Goal: Task Accomplishment & Management: Complete application form

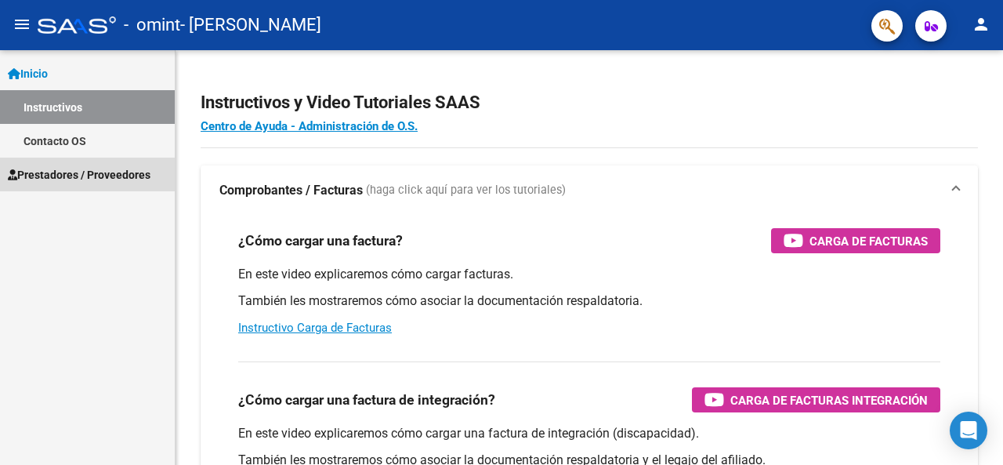
click at [105, 163] on link "Prestadores / Proveedores" at bounding box center [87, 174] width 175 height 34
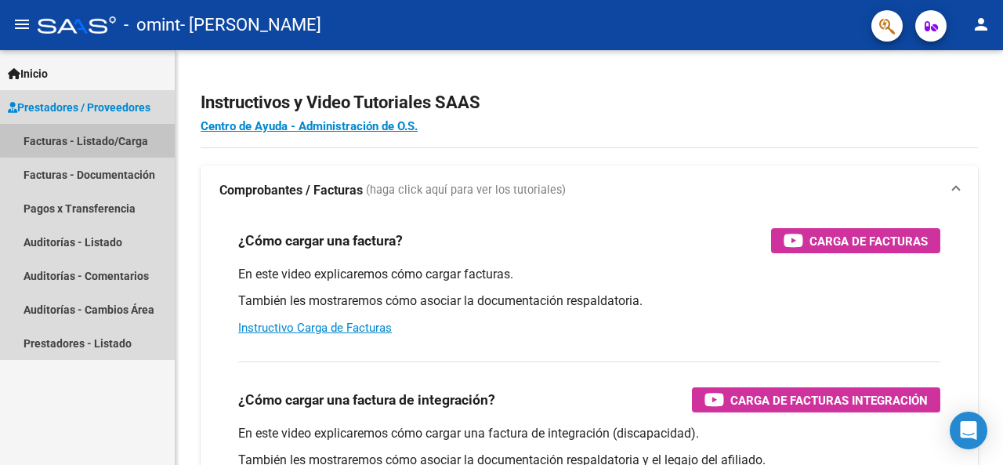
click at [114, 137] on link "Facturas - Listado/Carga" at bounding box center [87, 141] width 175 height 34
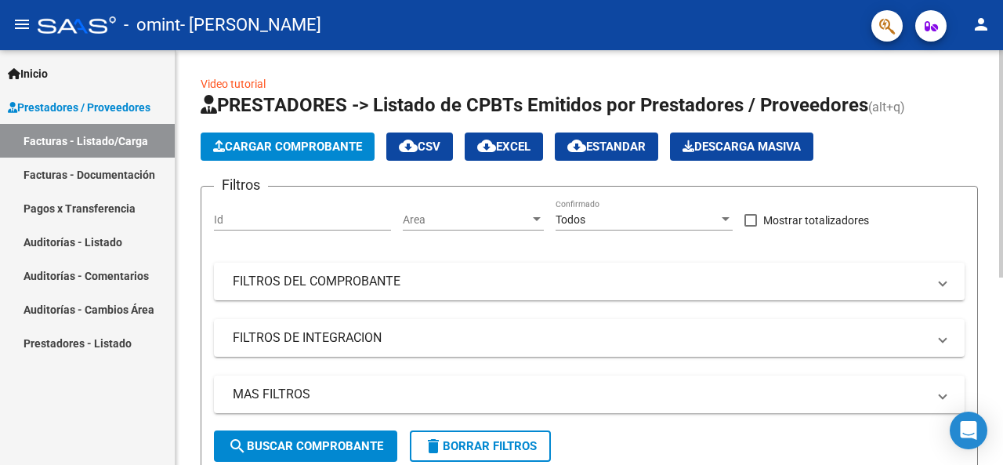
click at [1002, 132] on div at bounding box center [1001, 163] width 4 height 227
click at [282, 142] on span "Cargar Comprobante" at bounding box center [287, 146] width 149 height 14
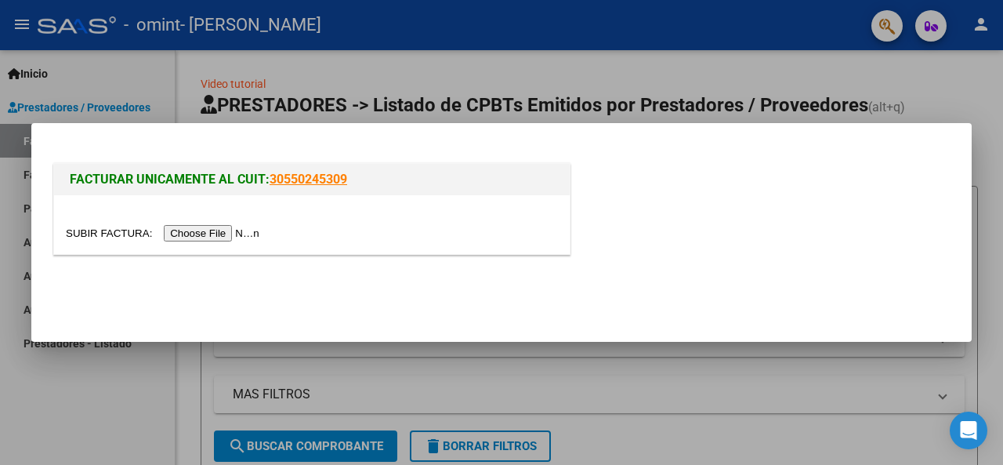
click at [224, 236] on input "file" at bounding box center [165, 233] width 198 height 16
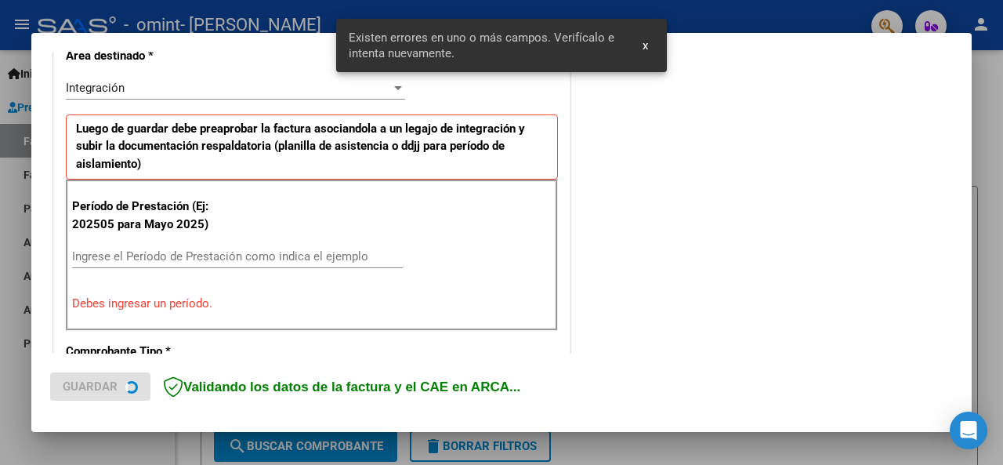
scroll to position [380, 0]
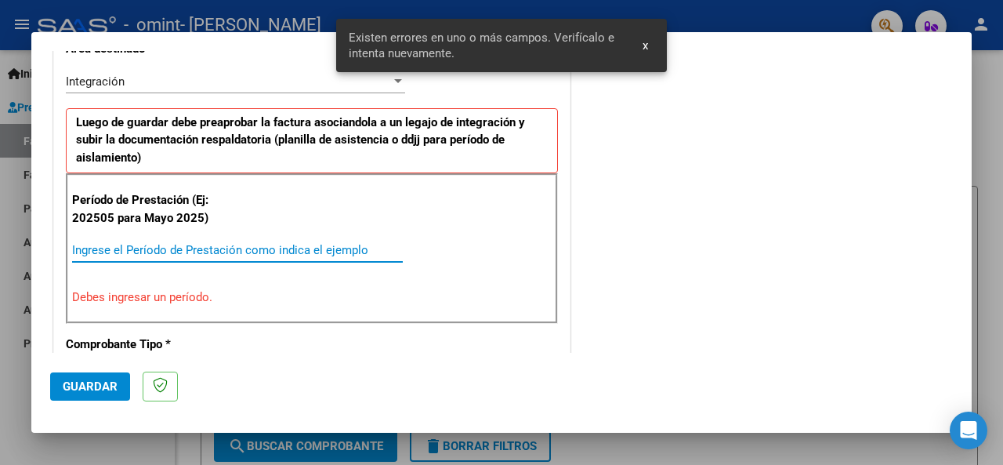
click at [205, 250] on input "Ingrese el Período de Prestación como indica el ejemplo" at bounding box center [237, 250] width 331 height 14
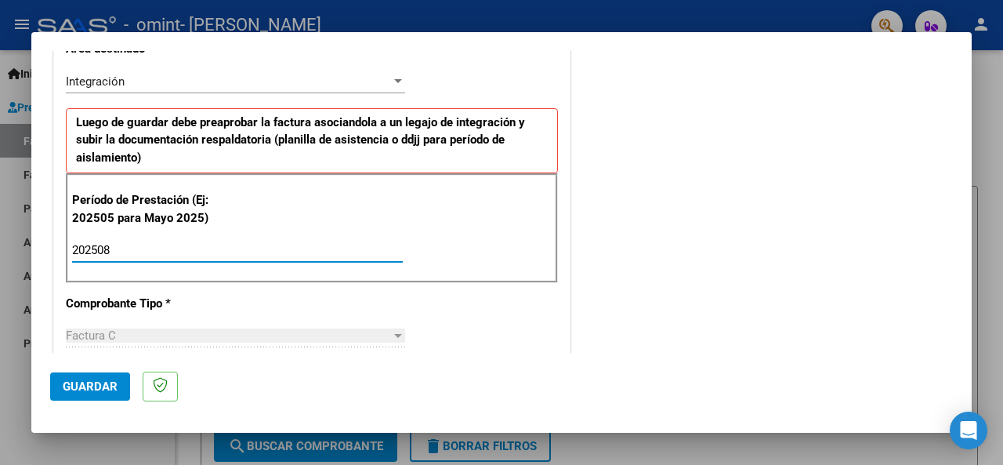
type input "202508"
click at [107, 380] on span "Guardar" at bounding box center [90, 386] width 55 height 14
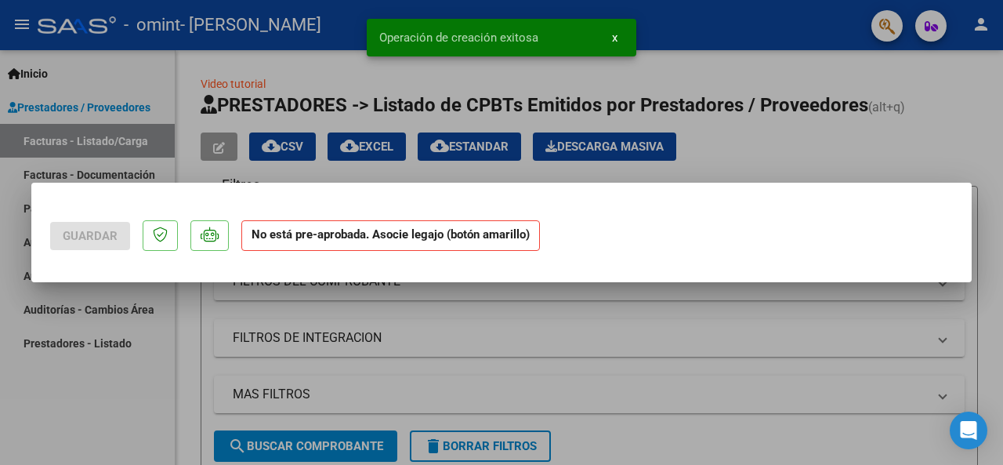
scroll to position [0, 0]
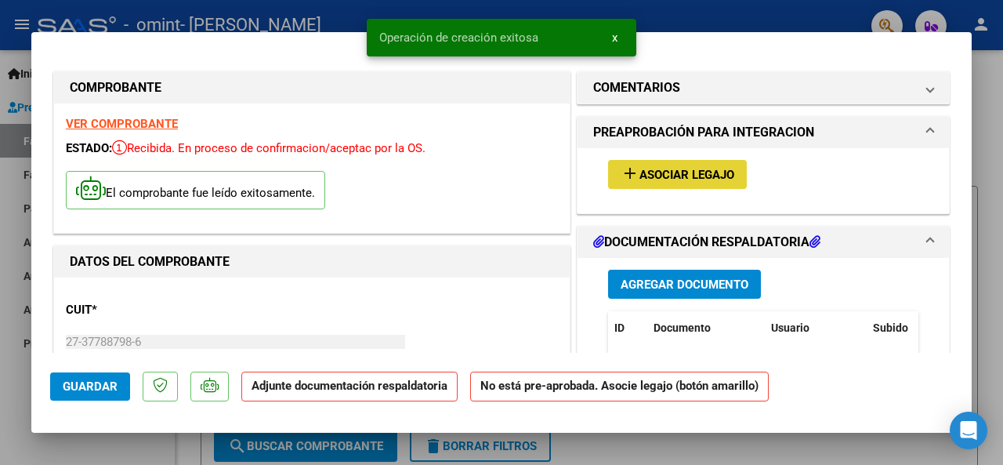
click at [691, 168] on span "Asociar Legajo" at bounding box center [686, 175] width 95 height 14
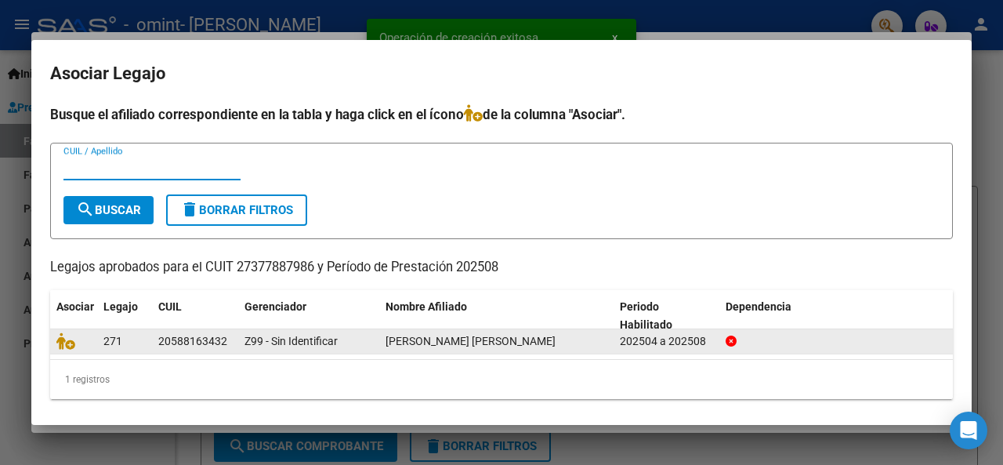
click at [216, 334] on div "20588163432" at bounding box center [192, 341] width 69 height 18
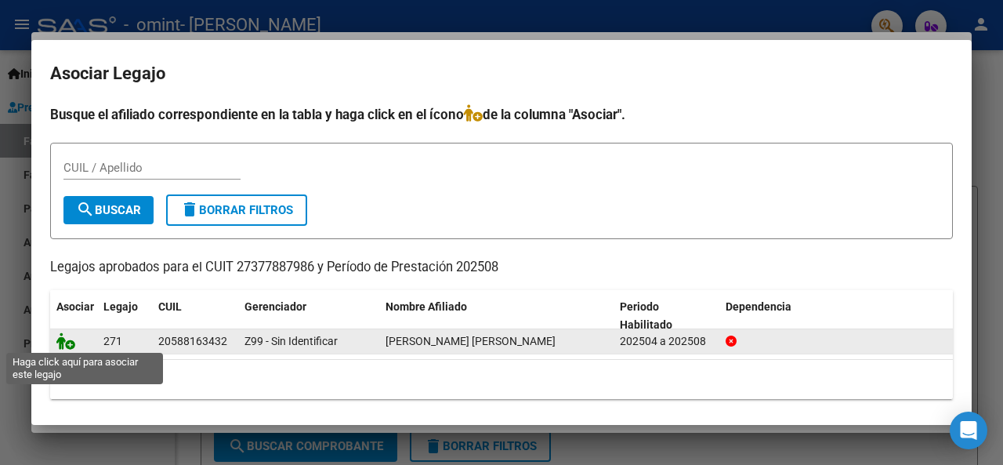
click at [69, 339] on icon at bounding box center [65, 340] width 19 height 17
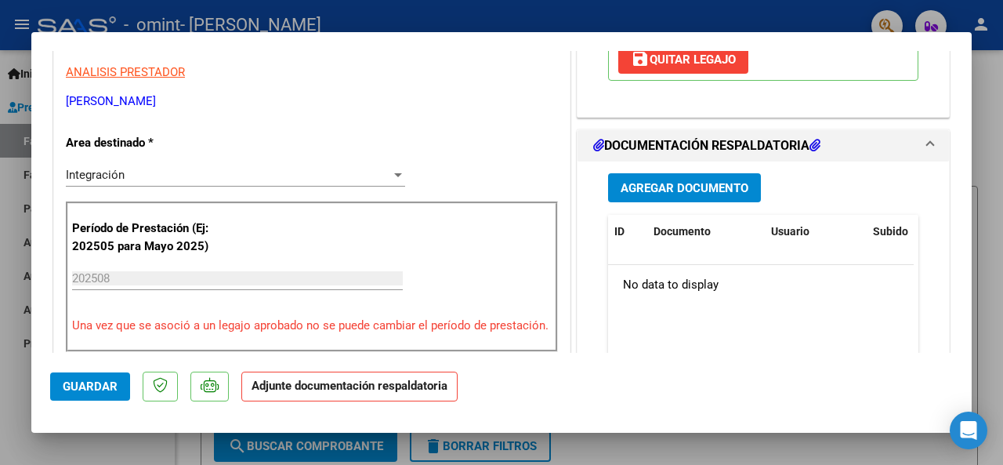
scroll to position [320, 0]
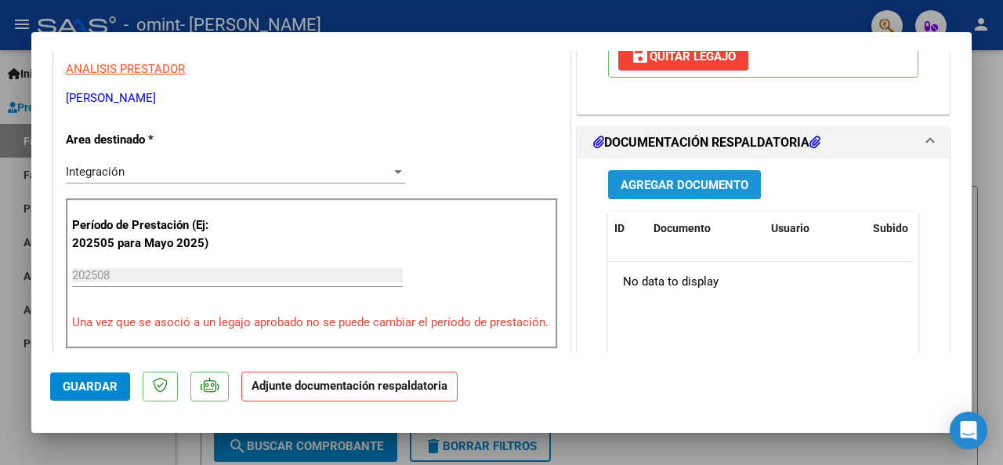
click at [657, 181] on span "Agregar Documento" at bounding box center [685, 185] width 128 height 14
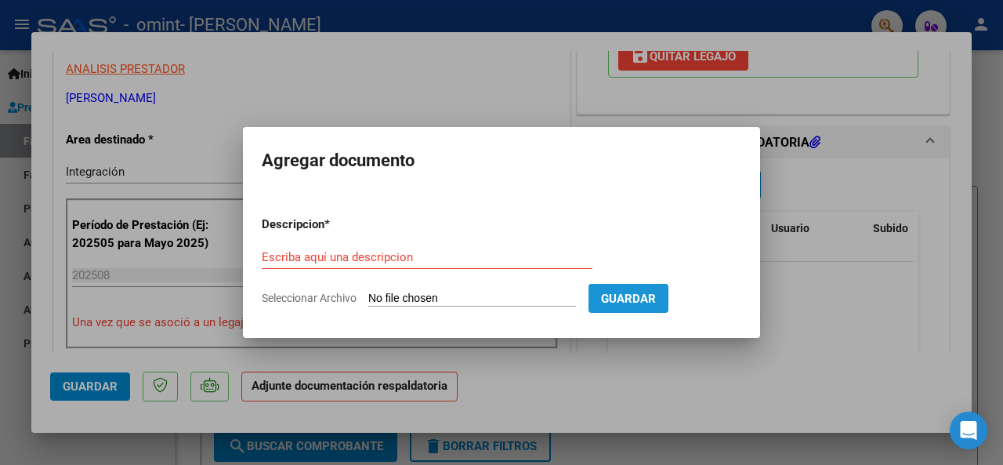
click at [656, 294] on span "Guardar" at bounding box center [628, 298] width 55 height 14
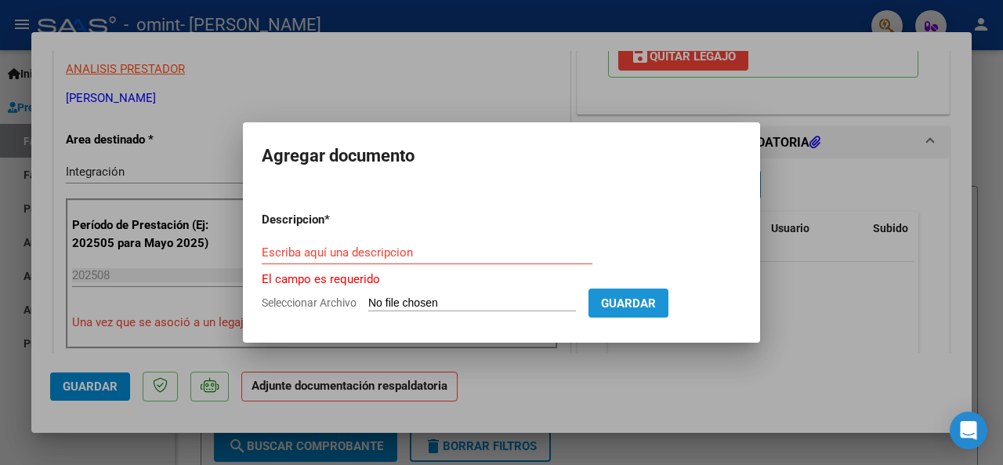
click at [667, 294] on button "Guardar" at bounding box center [628, 302] width 80 height 29
click at [482, 251] on input "Escriba aquí una descripcion" at bounding box center [427, 252] width 331 height 14
click at [472, 280] on p "El campo es requerido" at bounding box center [501, 279] width 479 height 18
click at [476, 299] on input "Seleccionar Archivo" at bounding box center [472, 303] width 208 height 15
click at [495, 294] on form "Descripcion * Escriba aquí una descripcion El campo es requerido Seleccionar Ar…" at bounding box center [501, 261] width 479 height 125
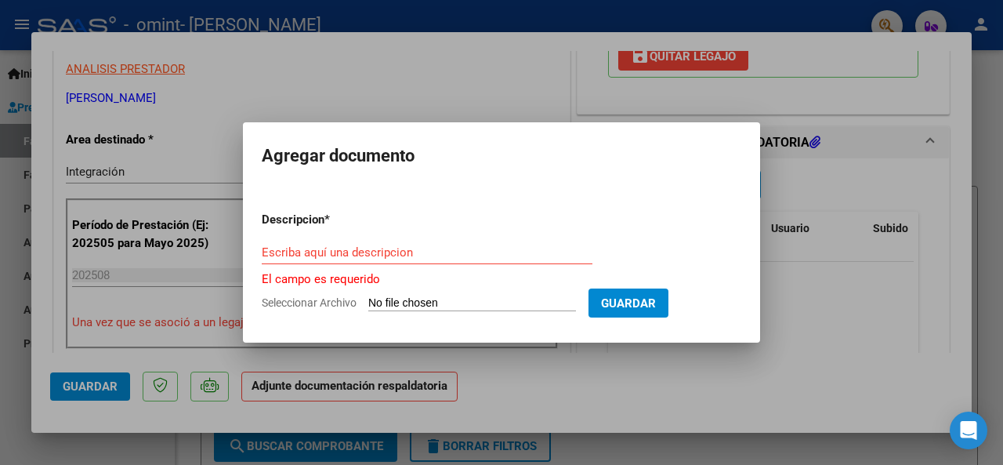
click at [483, 303] on input "Seleccionar Archivo" at bounding box center [472, 303] width 208 height 15
type input "C:\fakepath\[PERSON_NAME] agosto.jpg"
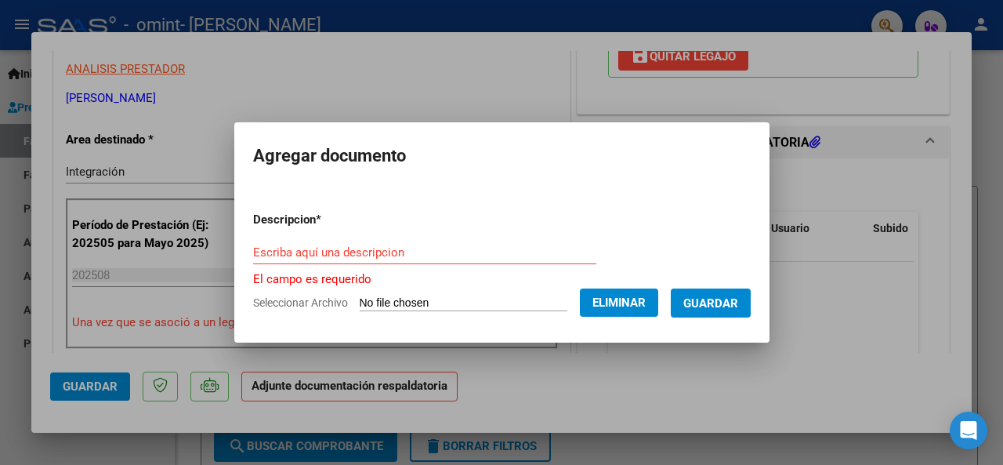
click at [718, 296] on span "Guardar" at bounding box center [710, 303] width 55 height 14
click at [521, 245] on input "Escriba aquí una descripcion" at bounding box center [424, 252] width 343 height 14
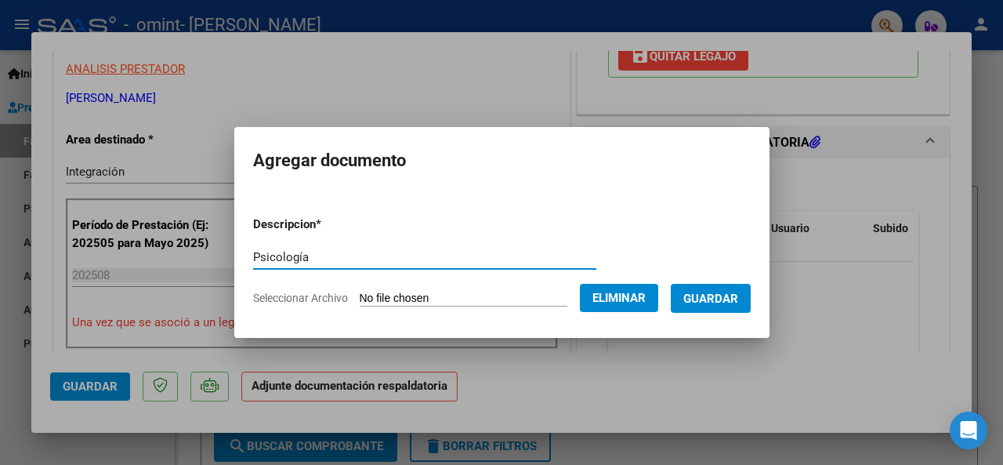
type input "Psicología"
click at [694, 295] on button "Guardar" at bounding box center [711, 298] width 80 height 29
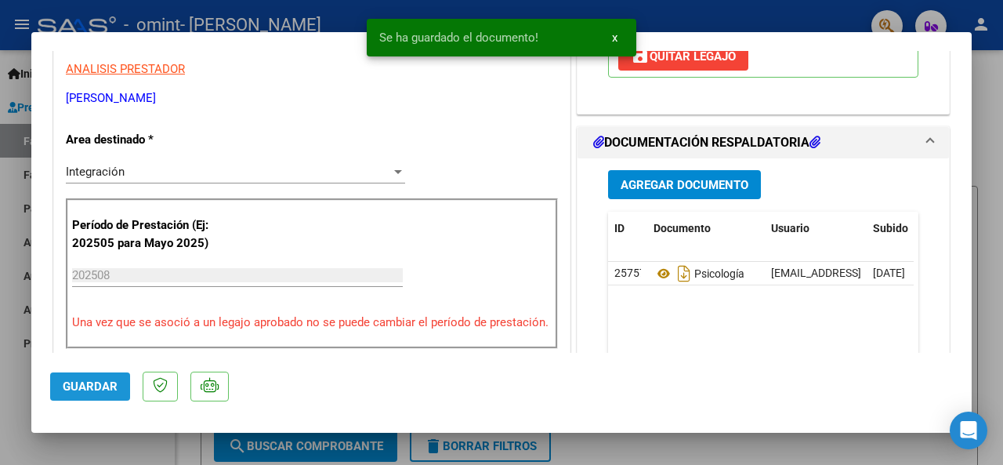
click at [89, 397] on button "Guardar" at bounding box center [90, 386] width 80 height 28
click at [1002, 92] on div at bounding box center [501, 232] width 1003 height 465
type input "$ 0,00"
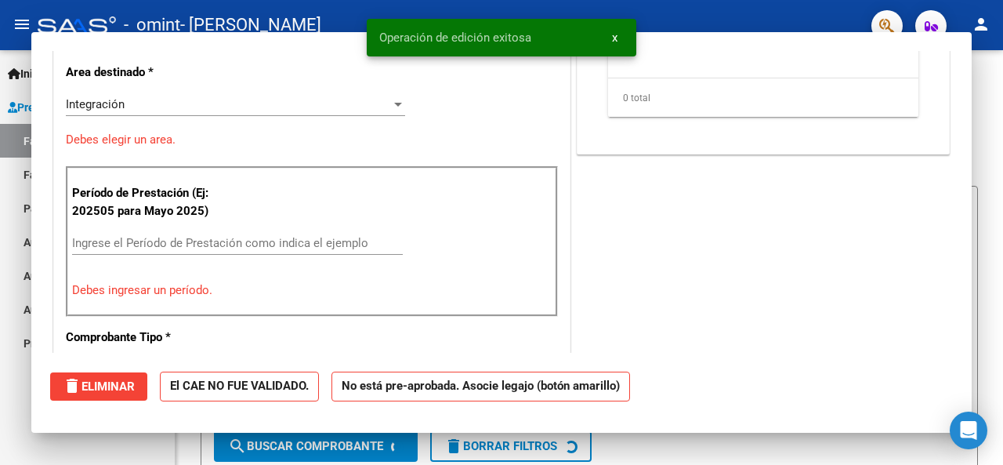
scroll to position [252, 0]
